Goal: Communication & Community: Participate in discussion

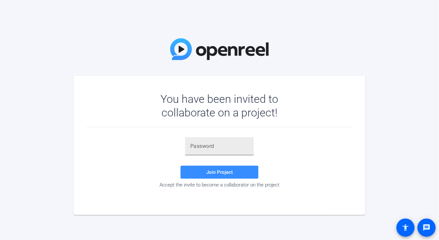
click at [216, 140] on div at bounding box center [219, 146] width 58 height 18
paste input "dcFBpP"
type input "dcFBpP"
click at [202, 172] on span at bounding box center [220, 172] width 78 height 16
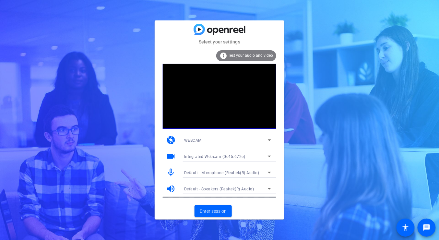
click at [270, 140] on icon at bounding box center [269, 140] width 3 height 2
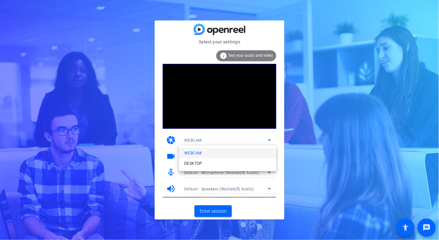
click at [270, 140] on div at bounding box center [219, 120] width 439 height 240
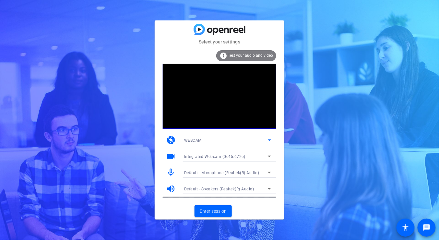
click at [267, 137] on icon at bounding box center [269, 140] width 8 height 8
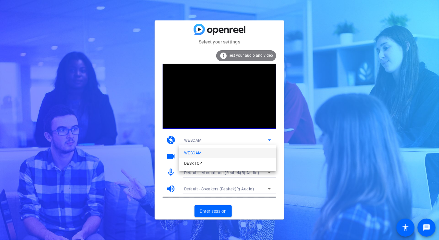
click at [267, 137] on div at bounding box center [219, 120] width 439 height 240
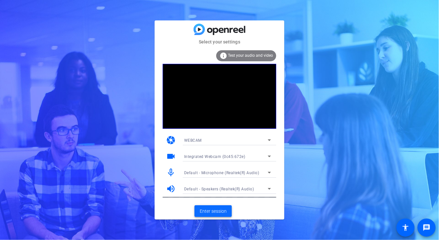
click at [203, 213] on span "Enter session" at bounding box center [213, 211] width 27 height 7
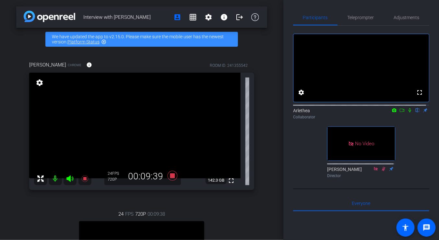
click at [399, 112] on icon at bounding box center [401, 110] width 5 height 5
click at [415, 112] on icon at bounding box center [417, 110] width 5 height 5
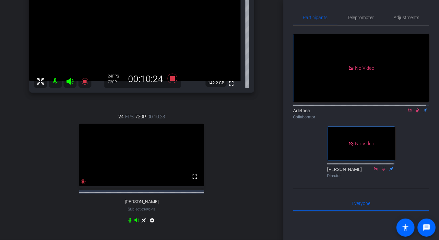
scroll to position [65, 0]
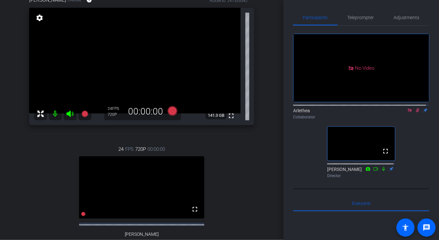
click at [415, 112] on icon at bounding box center [417, 110] width 5 height 5
click at [407, 112] on icon at bounding box center [409, 110] width 5 height 5
